Goal: Information Seeking & Learning: Learn about a topic

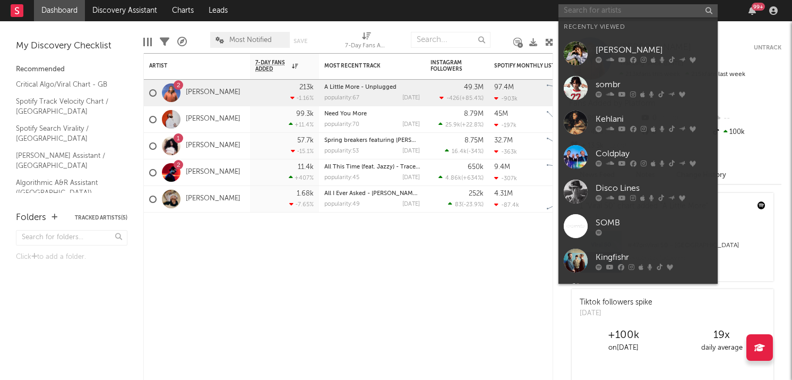
click at [628, 12] on input "text" at bounding box center [638, 10] width 159 height 13
type input "t"
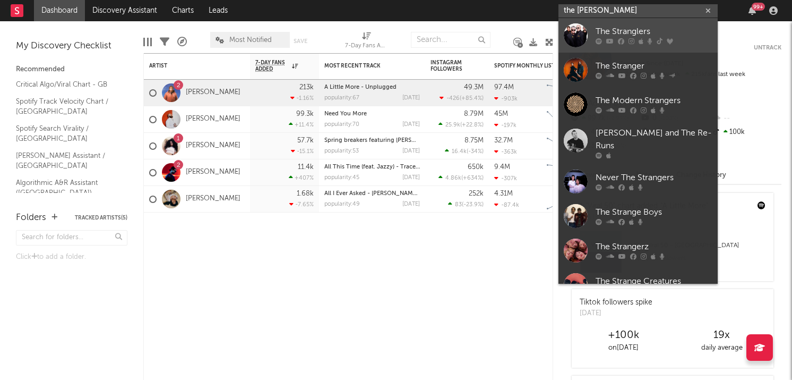
type input "the [PERSON_NAME]"
click at [623, 36] on div "The Stranglers" at bounding box center [654, 31] width 117 height 13
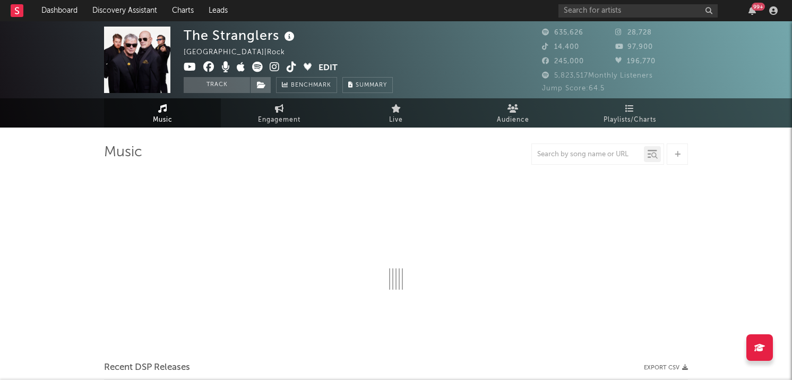
select select "6m"
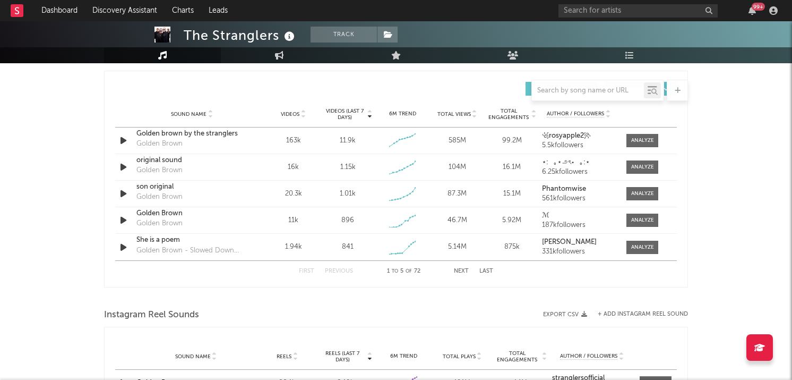
scroll to position [738, 0]
